Goal: Find specific page/section: Find specific page/section

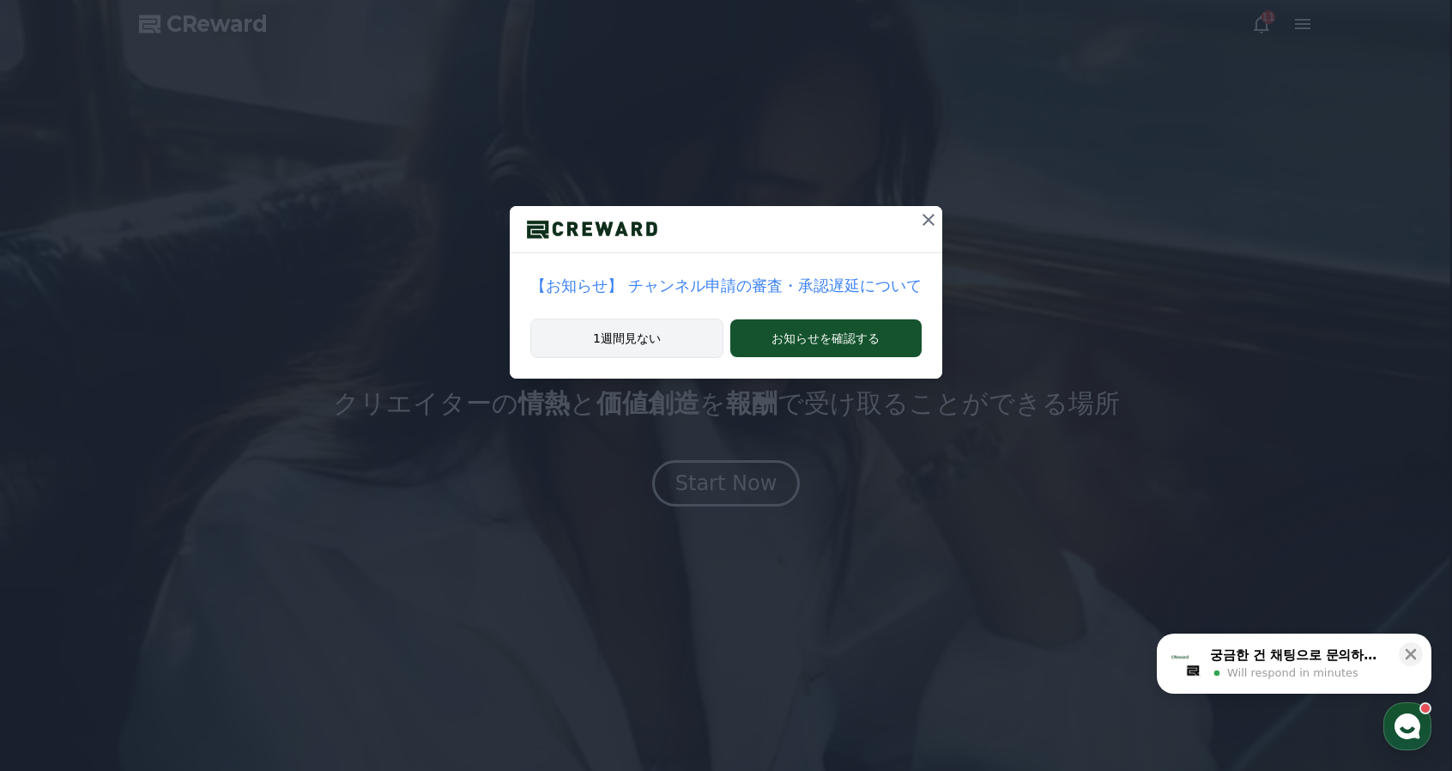
click at [657, 321] on button "1週間見ない" at bounding box center [626, 337] width 192 height 39
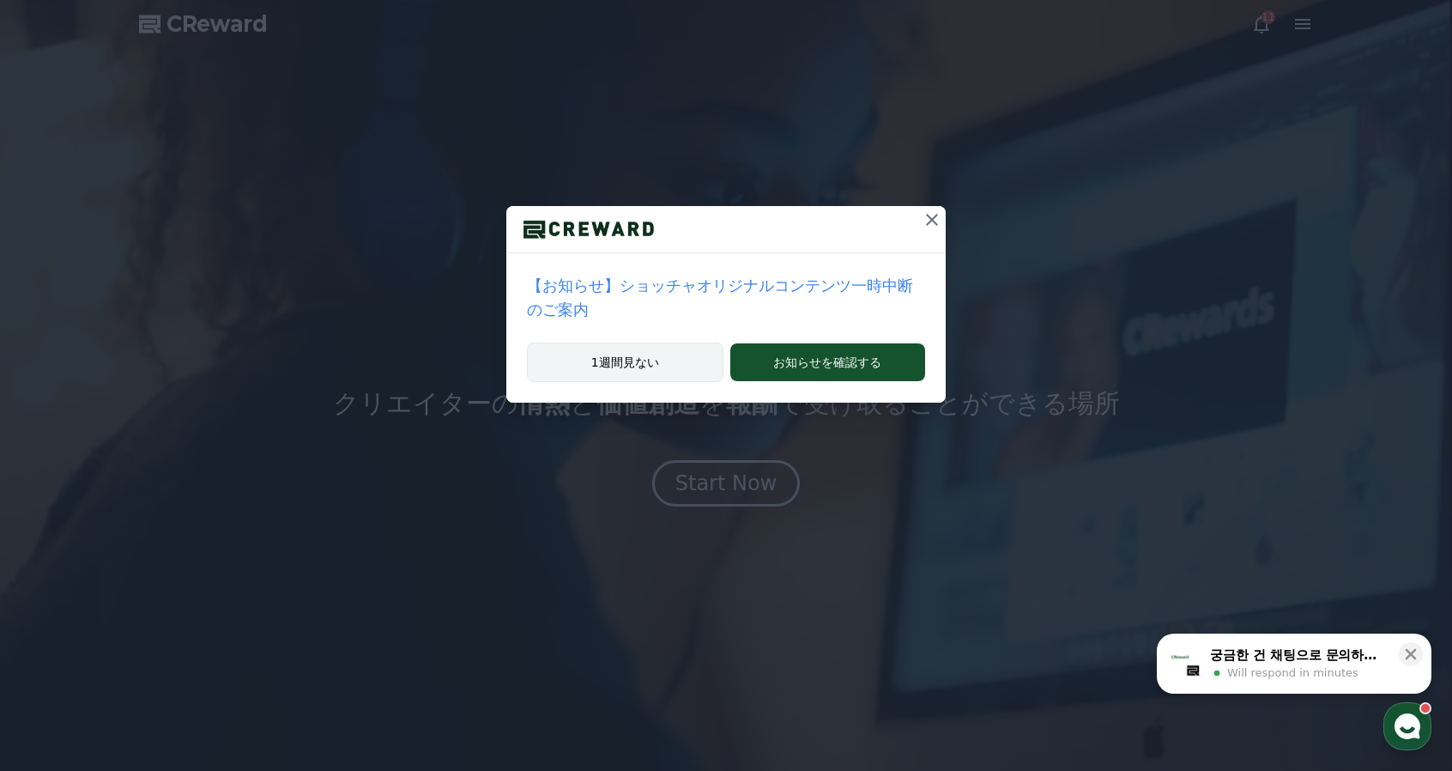
click at [657, 342] on button "1週間見ない" at bounding box center [625, 361] width 197 height 39
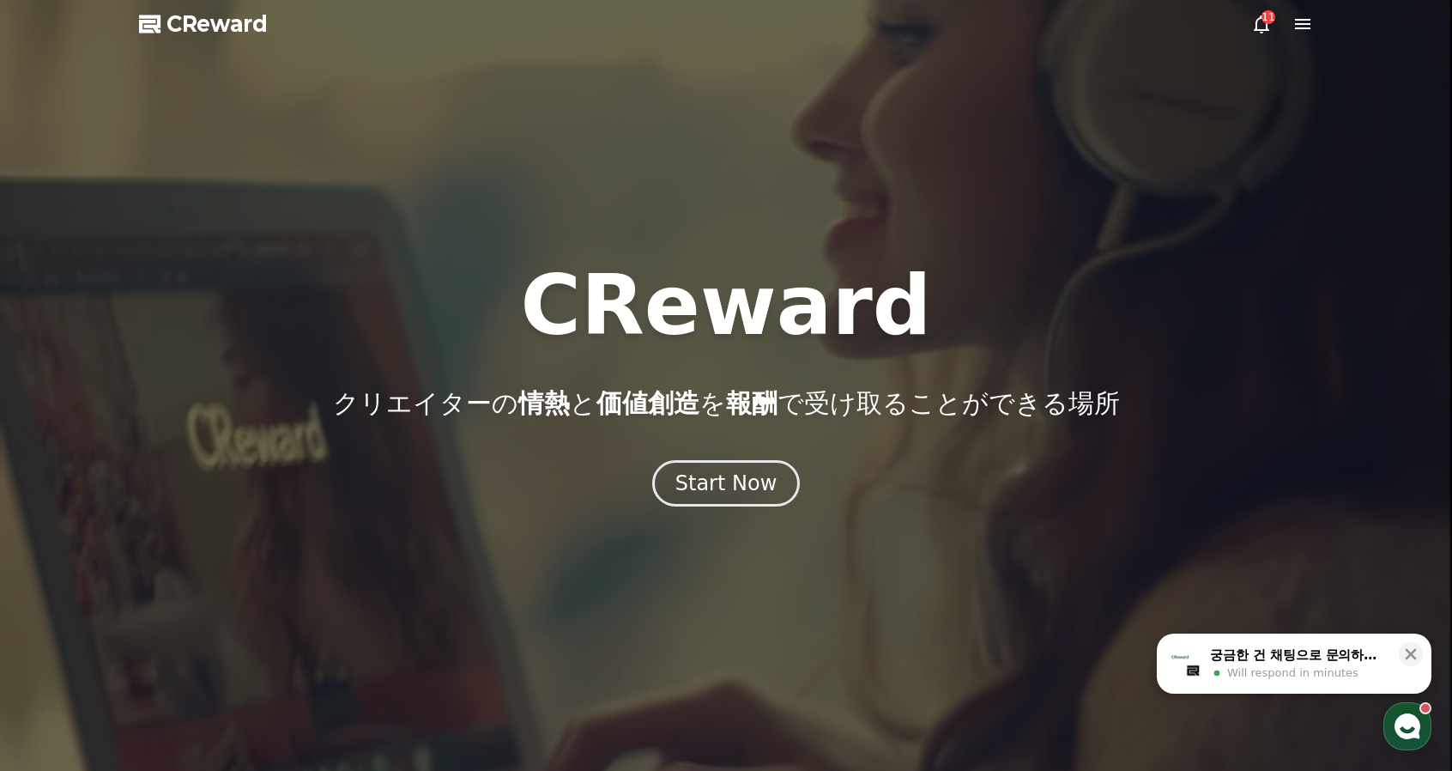
click at [1252, 35] on div at bounding box center [726, 385] width 1452 height 771
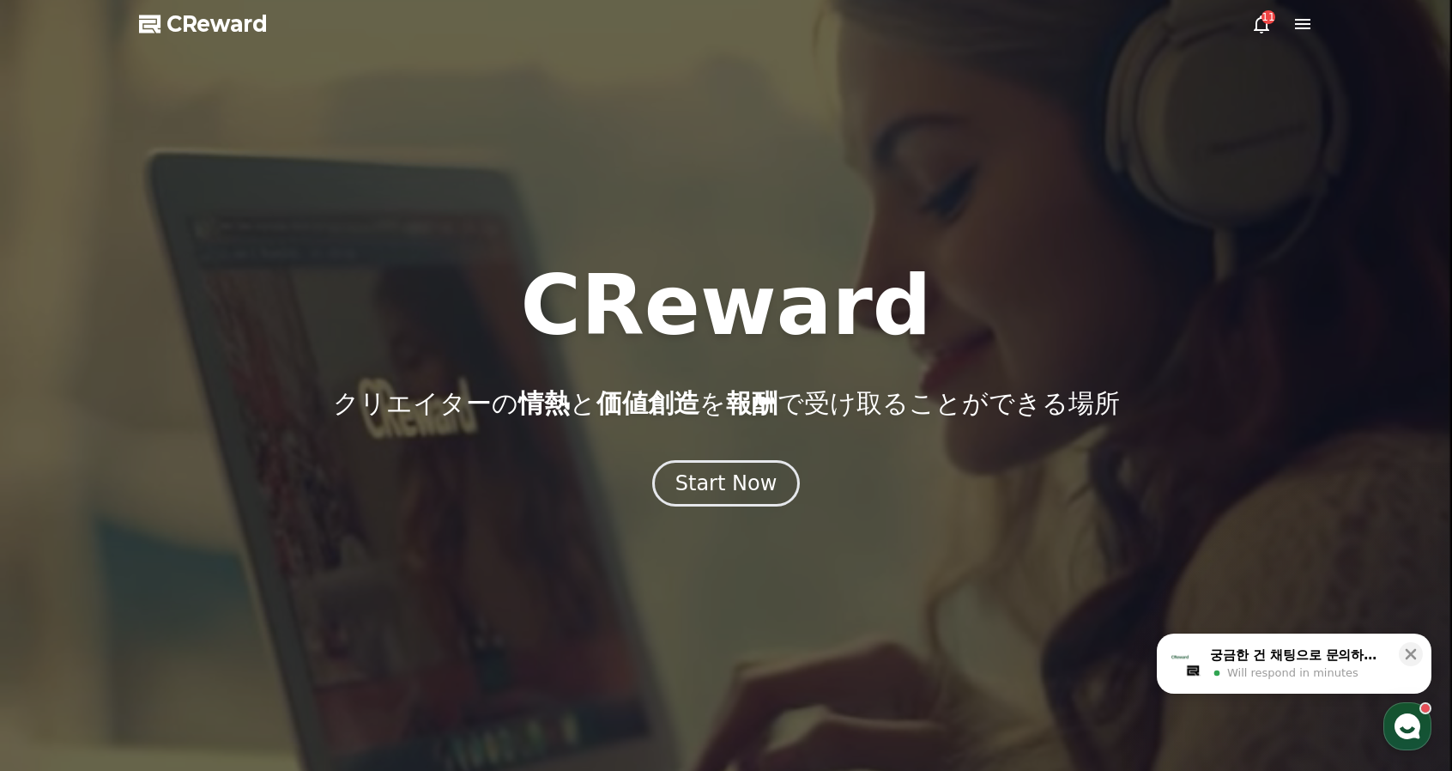
click at [1253, 33] on icon at bounding box center [1261, 24] width 21 height 21
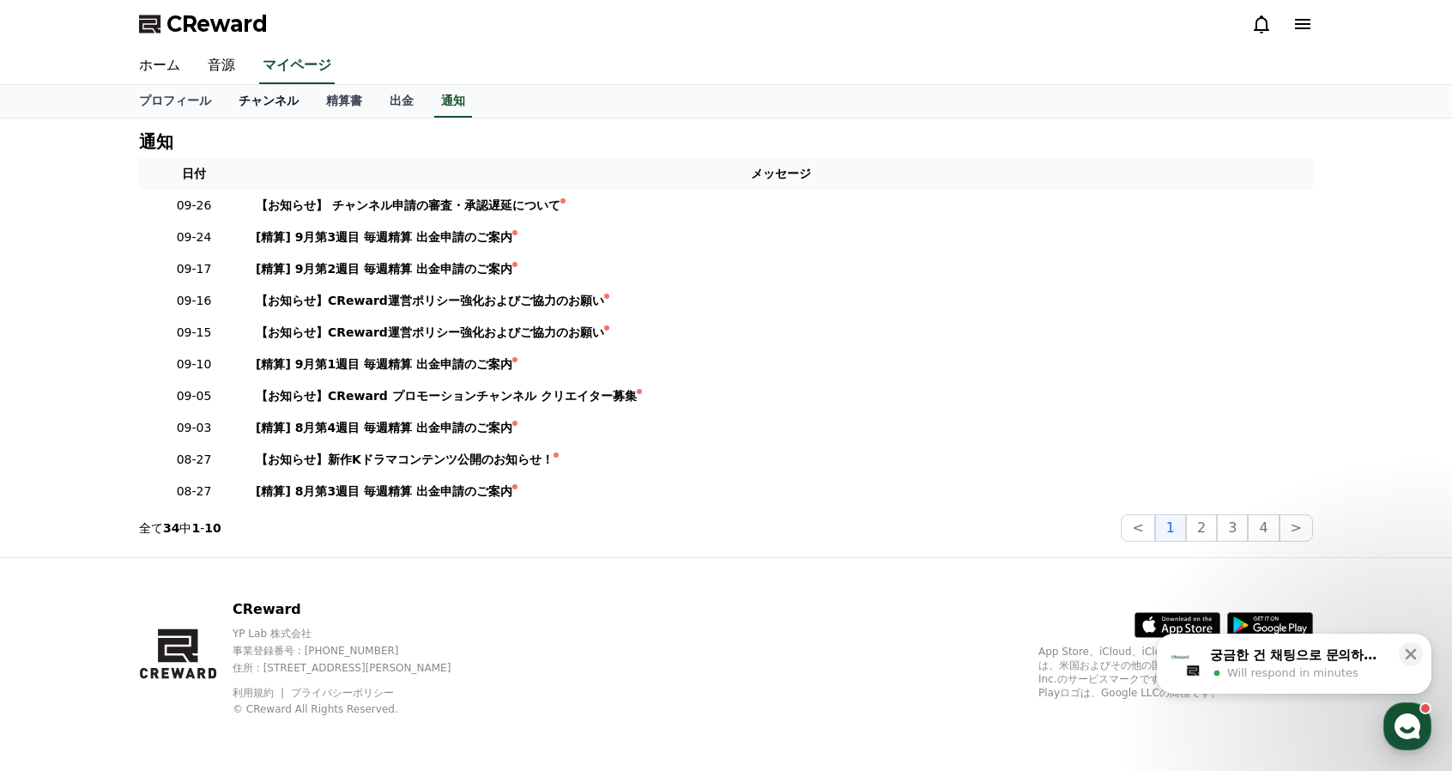
click at [245, 98] on link "チャンネル" at bounding box center [269, 101] width 88 height 33
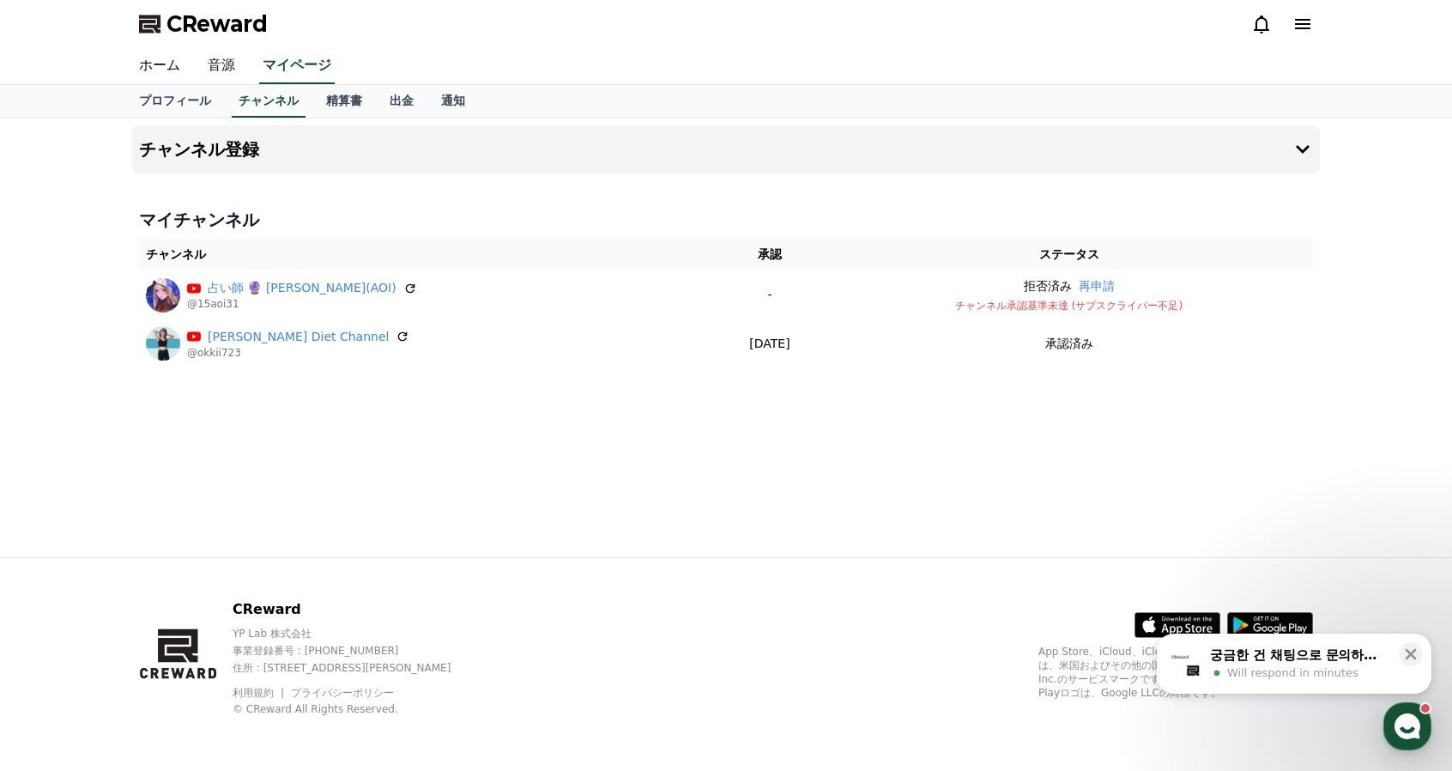
click at [194, 65] on link "音源" at bounding box center [221, 66] width 55 height 36
